Goal: Download file/media

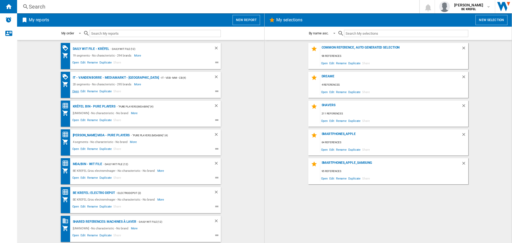
click at [73, 90] on span "Open" at bounding box center [76, 92] width 9 height 6
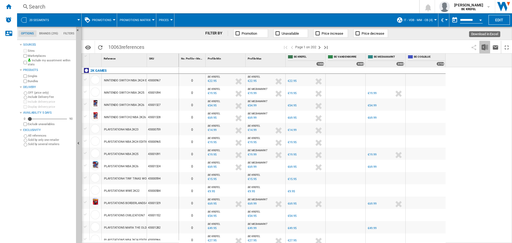
click at [484, 48] on img "Download in Excel" at bounding box center [485, 47] width 6 height 6
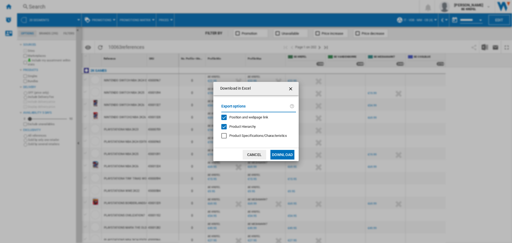
click at [285, 155] on button "Download" at bounding box center [283, 155] width 24 height 10
